Goal: Information Seeking & Learning: Learn about a topic

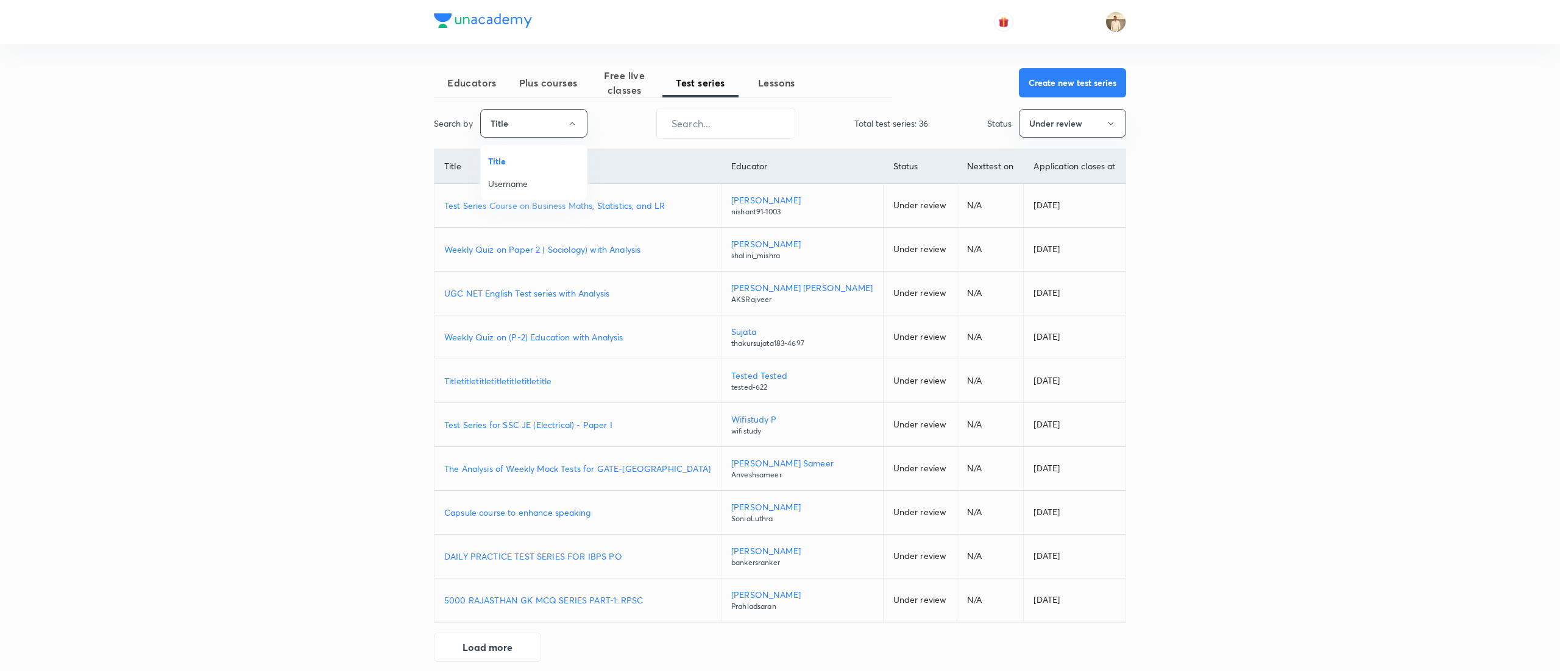
click at [524, 180] on span "Username" at bounding box center [533, 183] width 91 height 13
click at [713, 119] on input "text" at bounding box center [723, 123] width 138 height 31
click at [551, 85] on span "Plus courses" at bounding box center [545, 83] width 76 height 15
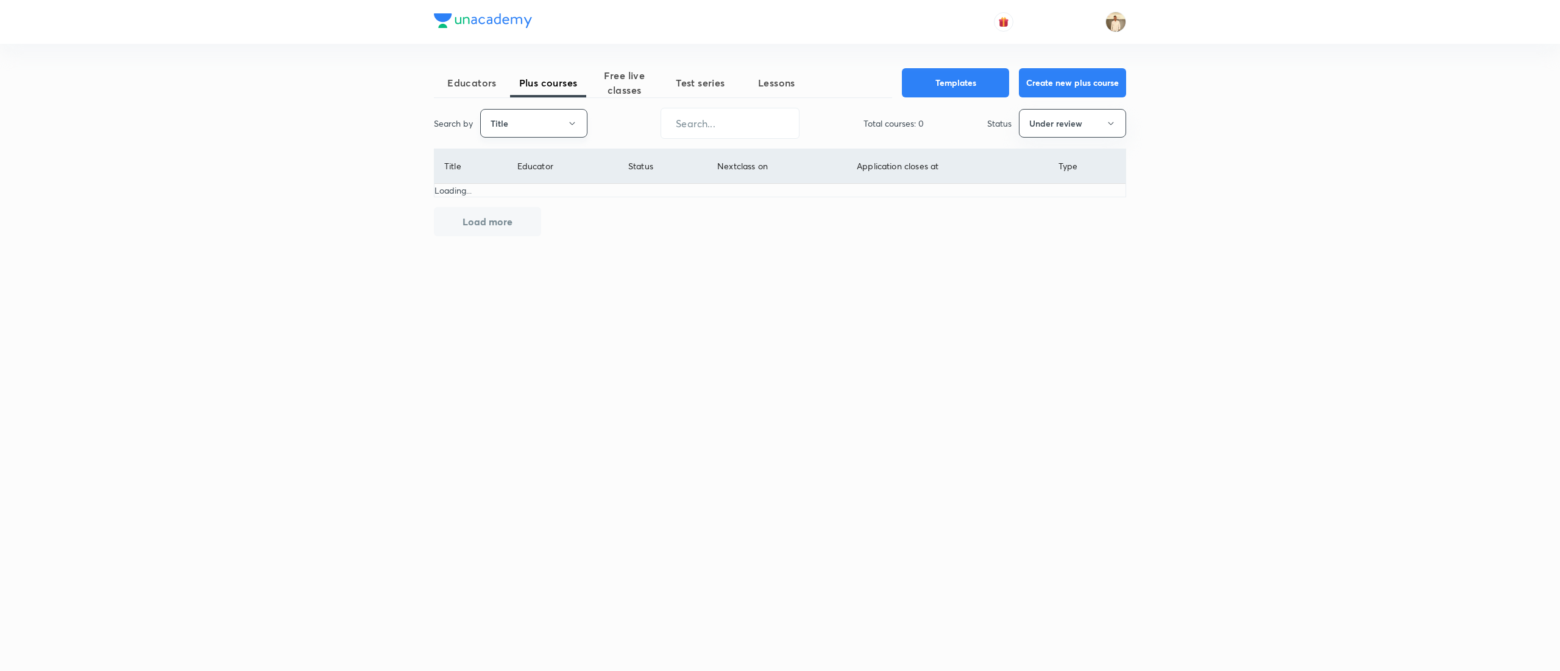
click at [564, 131] on button "Title" at bounding box center [533, 123] width 107 height 29
click at [547, 175] on li "Username" at bounding box center [534, 183] width 106 height 23
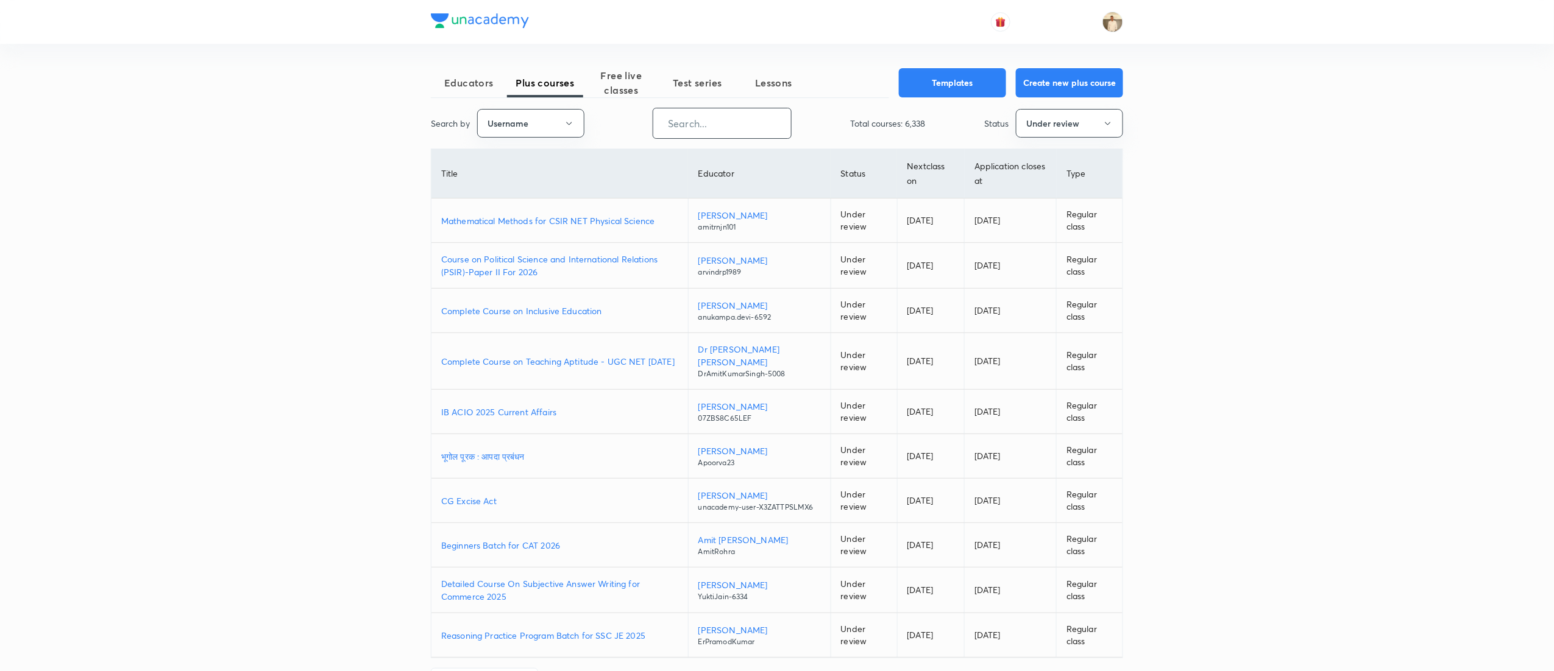
click at [695, 115] on input "text" at bounding box center [722, 123] width 138 height 31
paste input "unacademy-user-yiohkyac01dk"
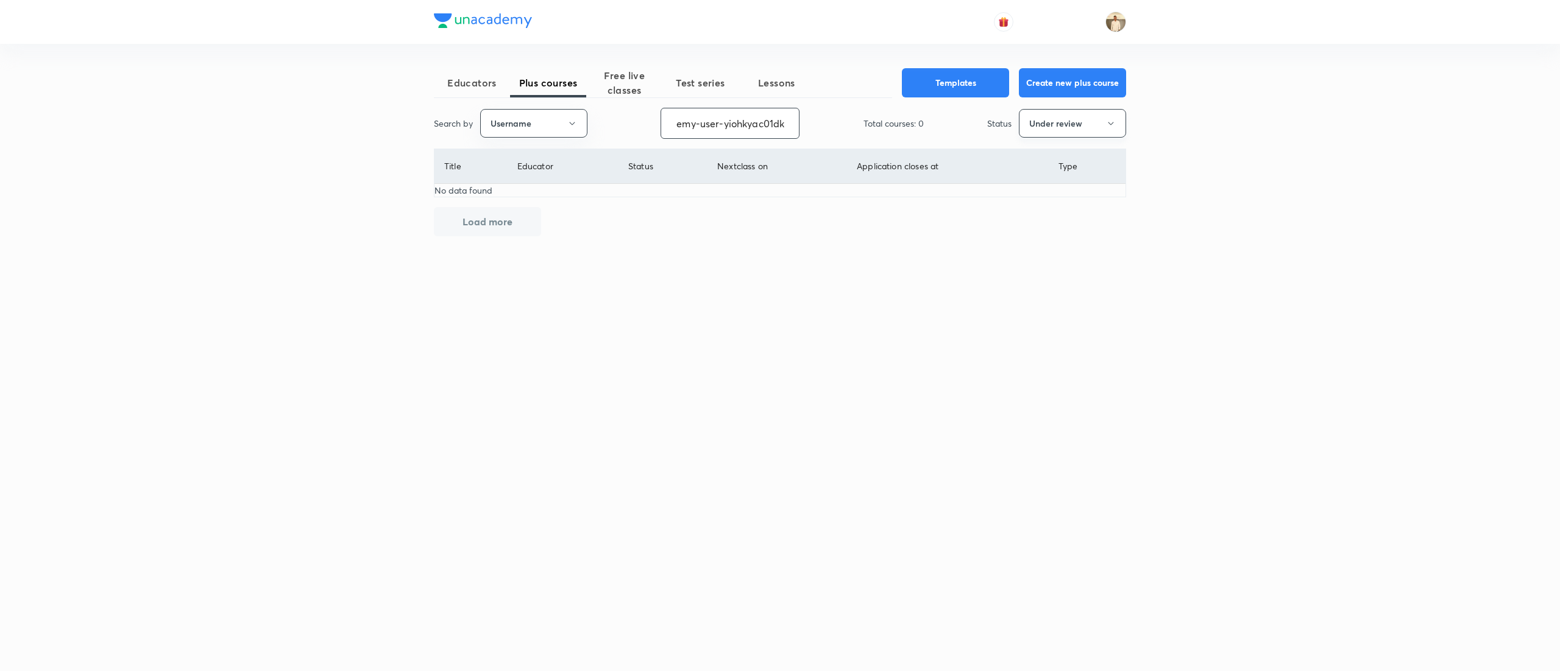
type input "unacademy-user-yiohkyac01dk"
click at [1114, 126] on icon "button" at bounding box center [1111, 124] width 10 height 10
click at [1032, 222] on span "Live" at bounding box center [1072, 228] width 91 height 13
click at [1087, 122] on button "Live" at bounding box center [1072, 123] width 107 height 29
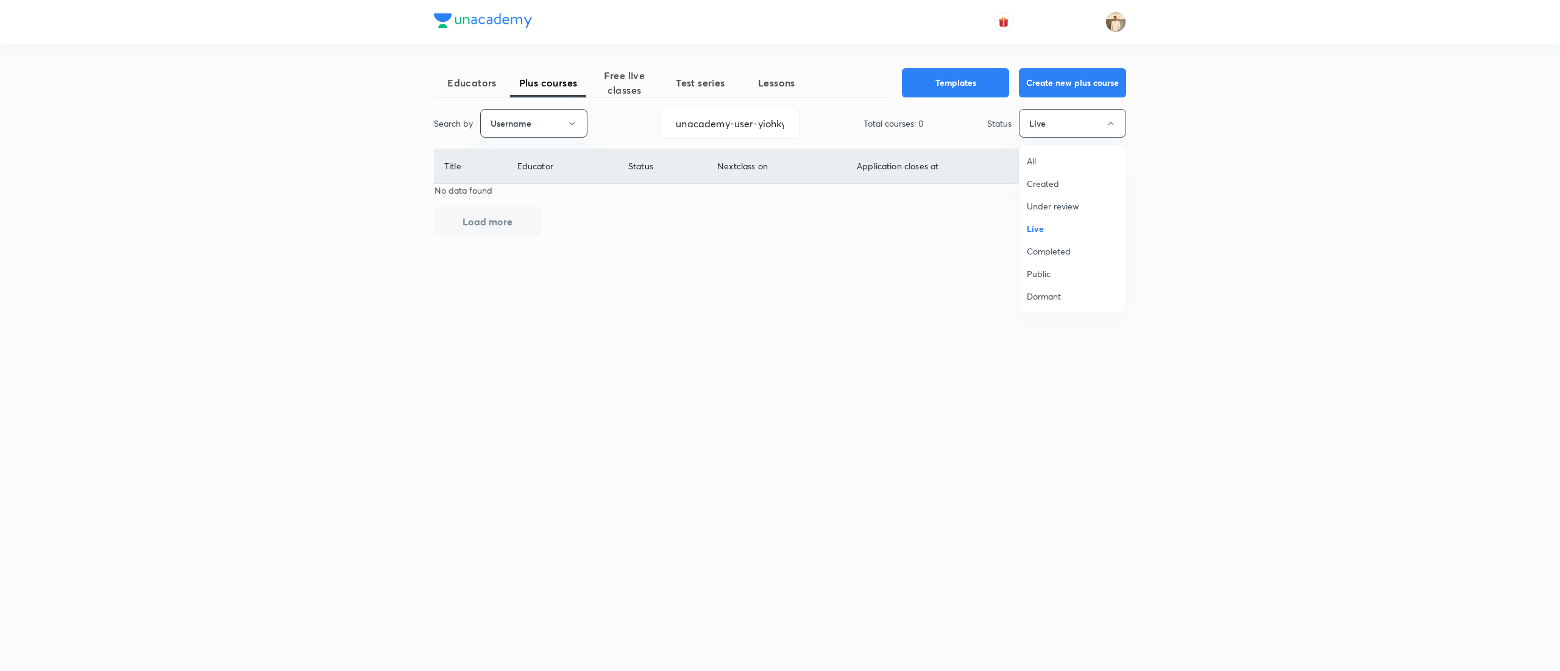
click at [1065, 250] on span "Completed" at bounding box center [1072, 251] width 91 height 13
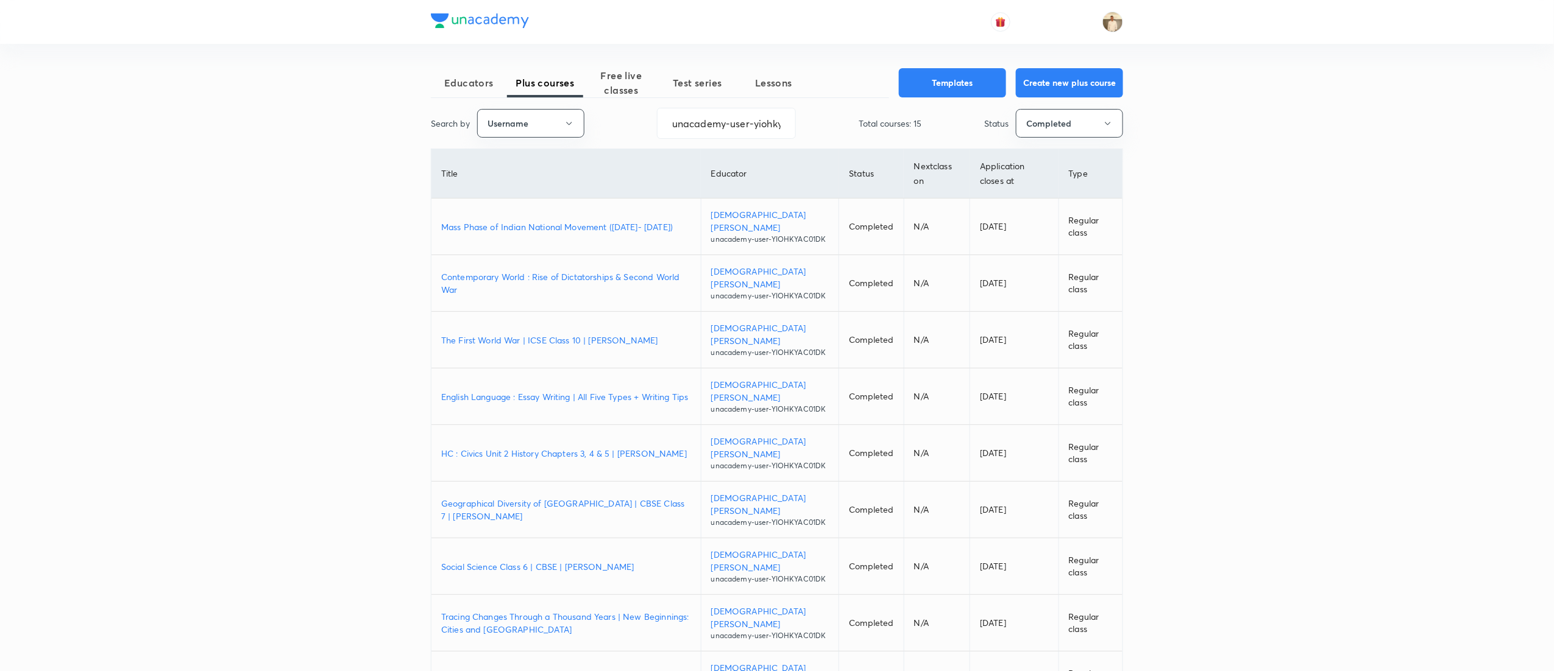
click at [571, 225] on p "Mass Phase of Indian National Movement (1915- 1947)" at bounding box center [566, 227] width 250 height 13
click at [603, 275] on p "Contemporary World : Rise of Dictatorships & Second World War" at bounding box center [566, 284] width 250 height 26
click at [583, 334] on p "The First World War | ICSE Class 10 | [PERSON_NAME]" at bounding box center [566, 340] width 250 height 13
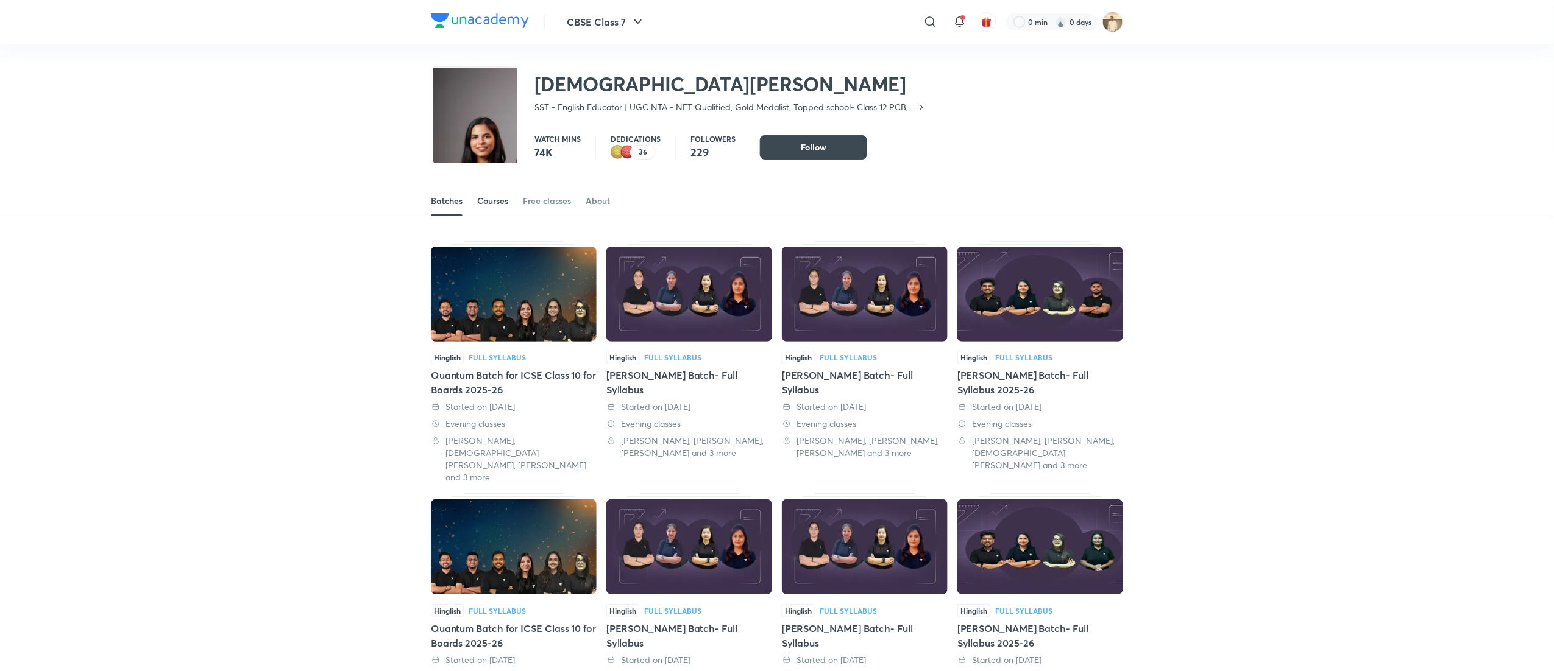
click at [492, 201] on div "Courses" at bounding box center [492, 201] width 31 height 12
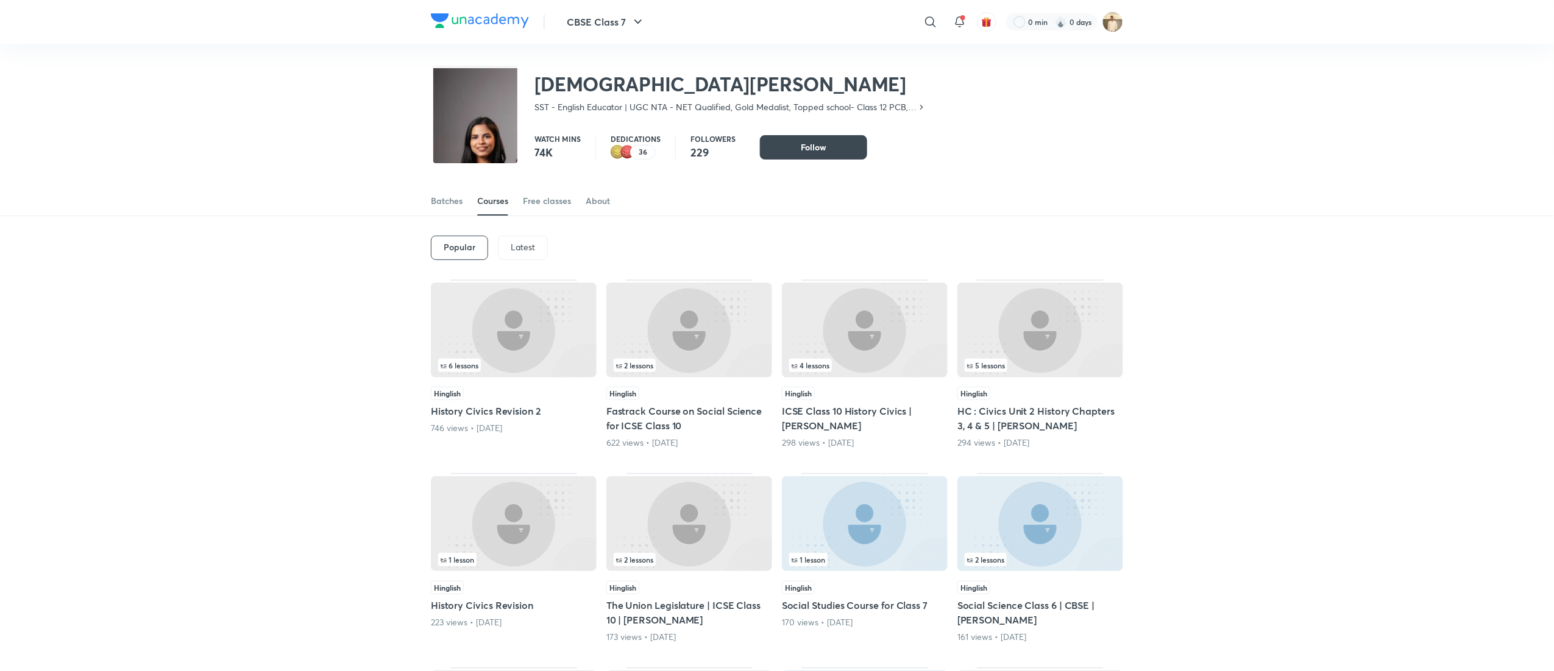
click at [525, 252] on p "Latest" at bounding box center [523, 247] width 24 height 10
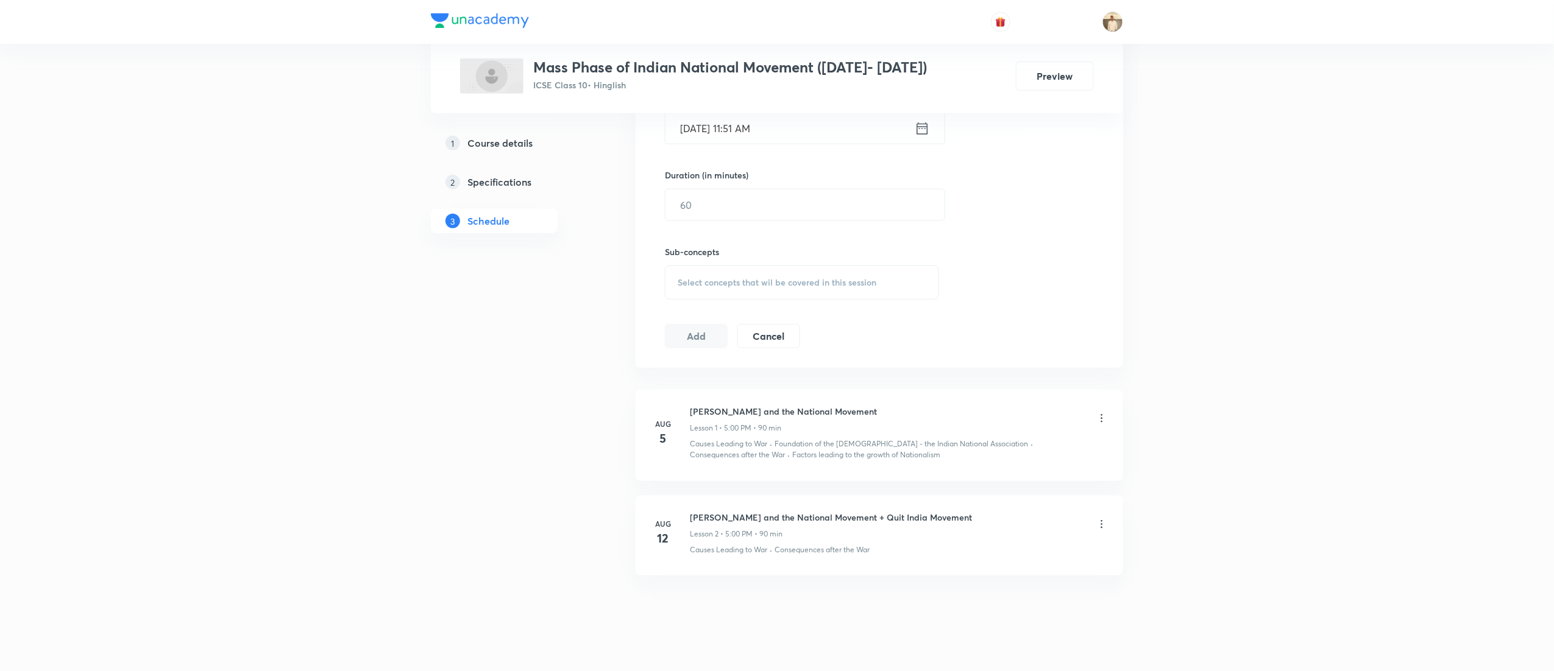
scroll to position [448, 0]
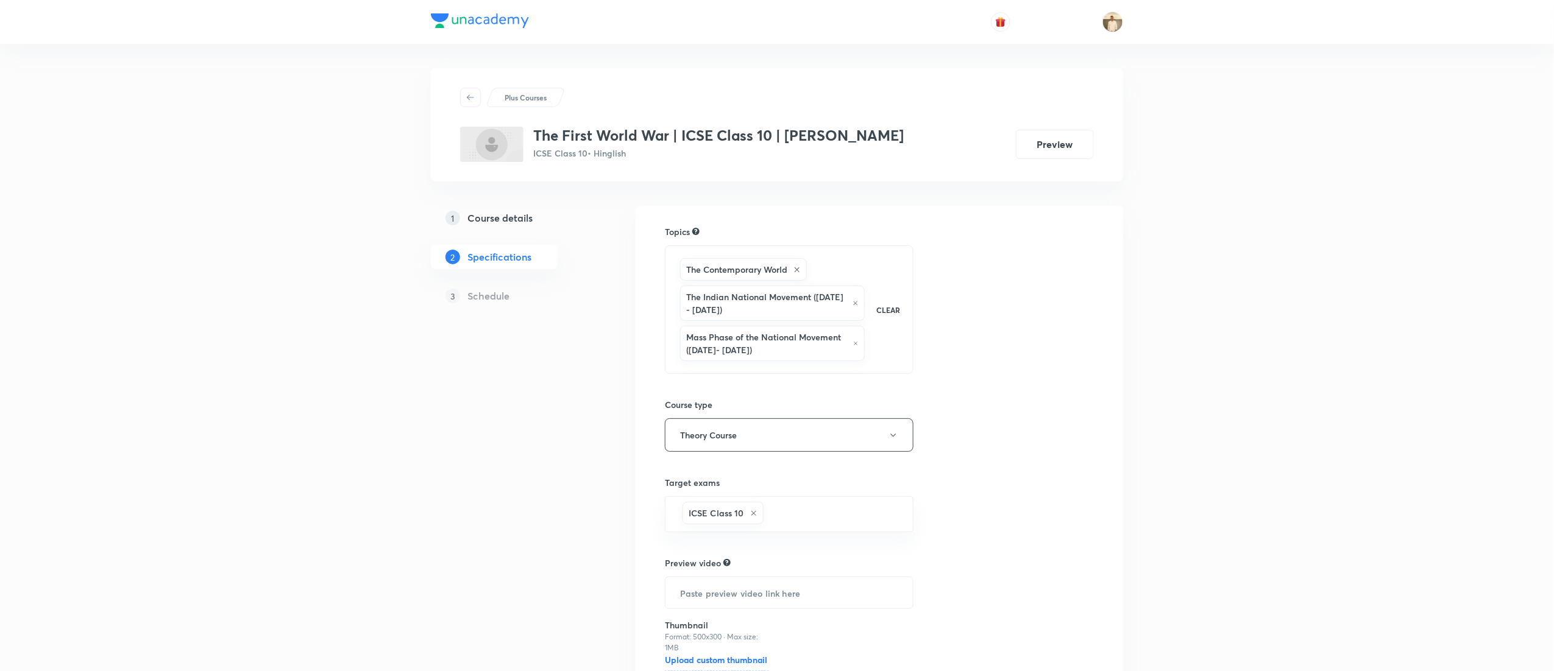
scroll to position [116, 0]
